Goal: Navigation & Orientation: Go to known website

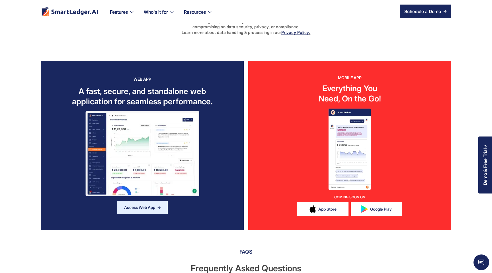
scroll to position [1095, 0]
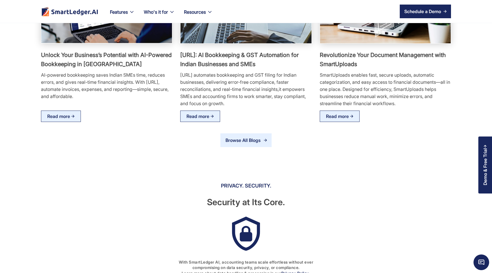
click at [246, 138] on div "Browse All Blogs" at bounding box center [244, 139] width 38 height 7
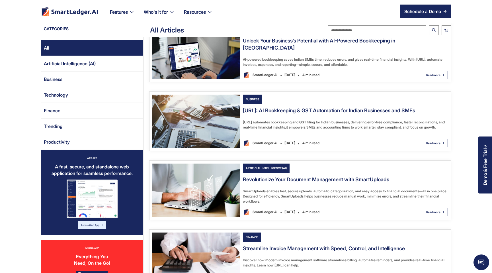
scroll to position [239, 0]
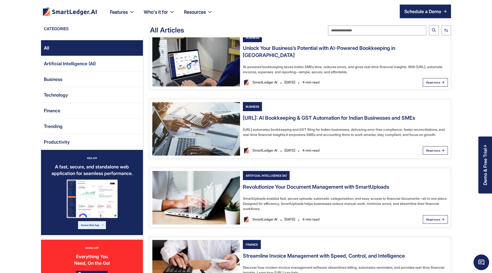
click at [67, 8] on img "home" at bounding box center [69, 11] width 55 height 9
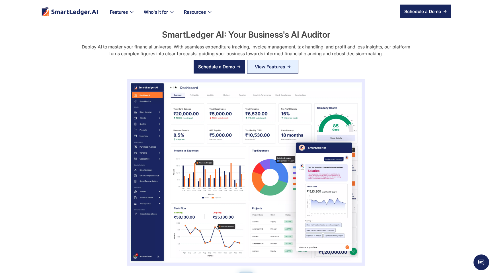
click at [414, 19] on nav "Features Our Features SmartLedger AI For Enhanced Financial Management SmartAud…" at bounding box center [278, 11] width 346 height 23
click at [415, 14] on div "Schedule a Demo" at bounding box center [422, 11] width 37 height 7
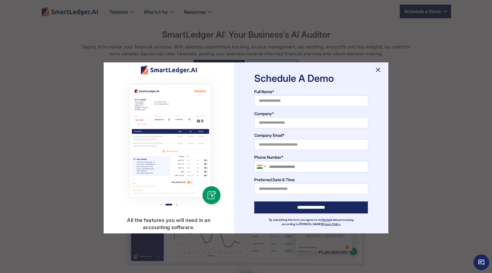
click at [373, 73] on div "Schedule A Demo Full Name* Company* Company Email* Phone Number* United States …" at bounding box center [311, 147] width 154 height 171
click at [378, 70] on img at bounding box center [378, 69] width 9 height 9
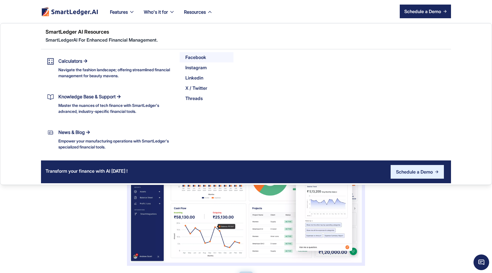
click at [196, 55] on div "Facebook" at bounding box center [195, 57] width 21 height 8
